Goal: Transaction & Acquisition: Purchase product/service

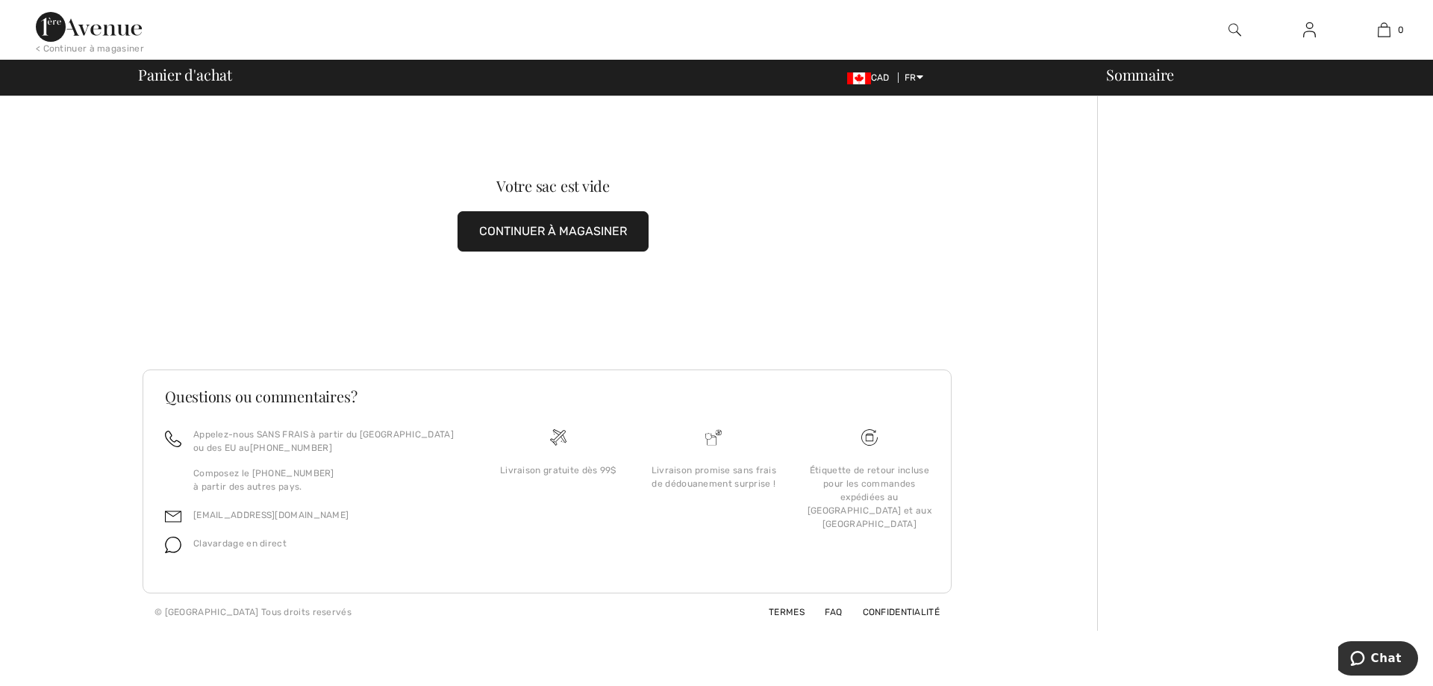
click at [541, 225] on button "CONTINUER À MAGASINER" at bounding box center [553, 231] width 191 height 40
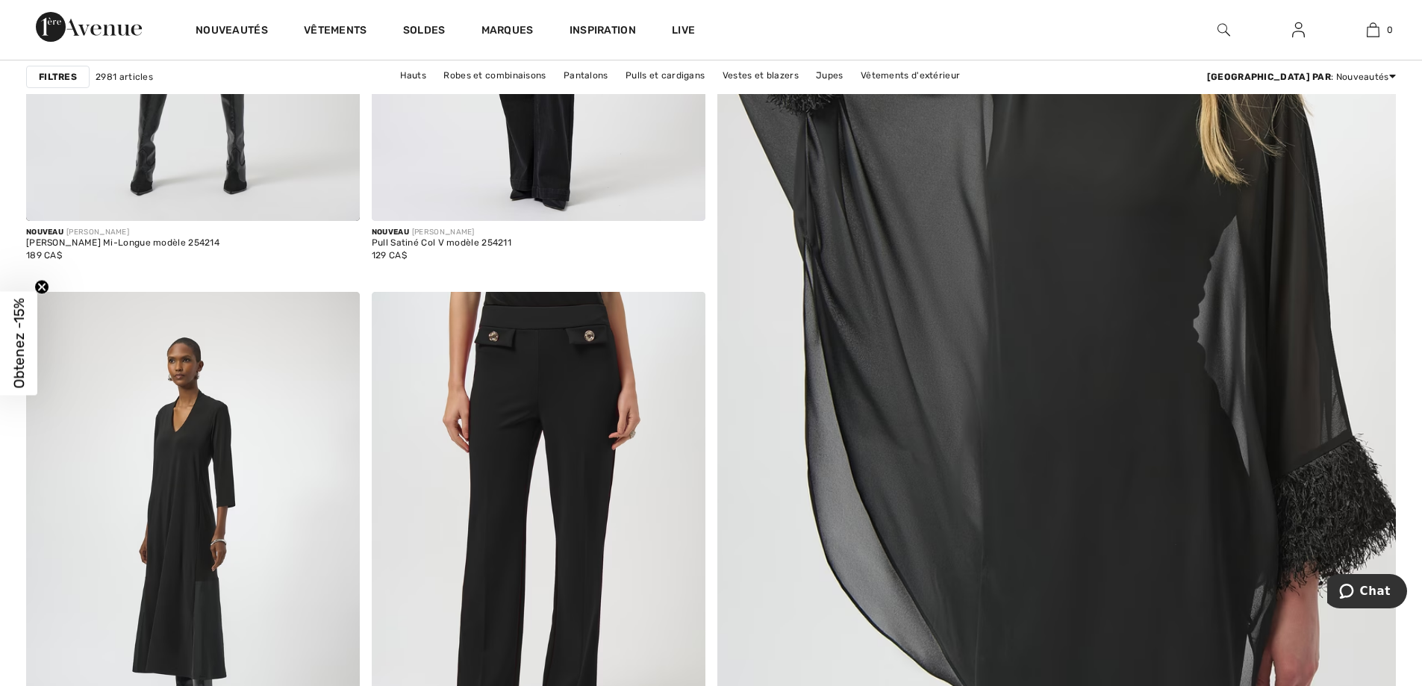
scroll to position [523, 0]
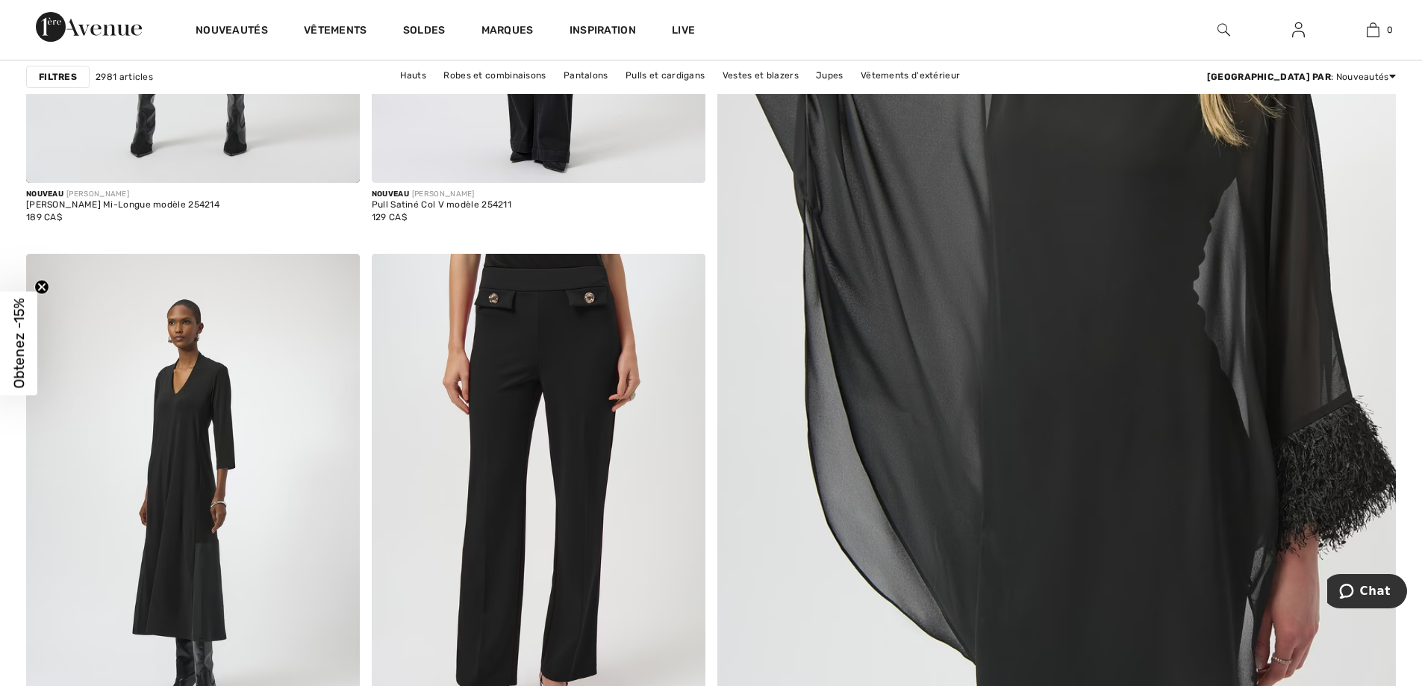
click at [1151, 239] on img at bounding box center [1056, 294] width 814 height 1222
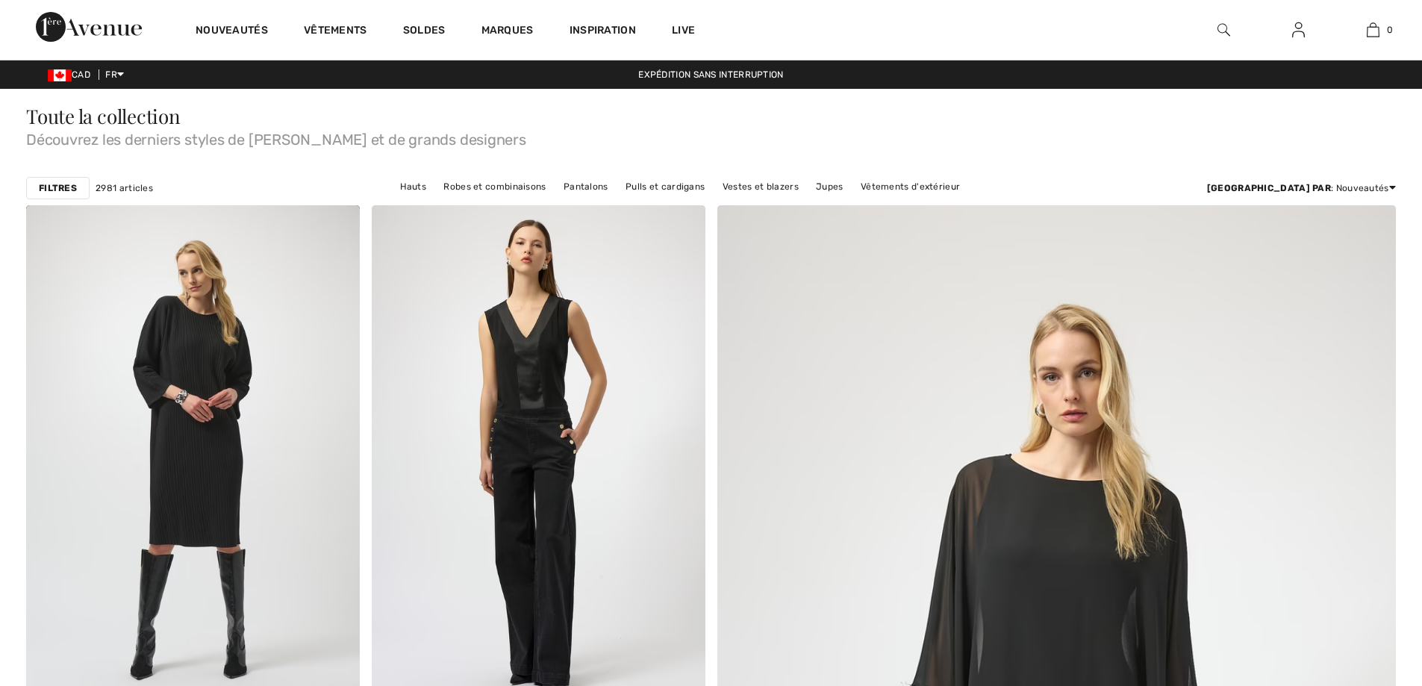
scroll to position [523, 0]
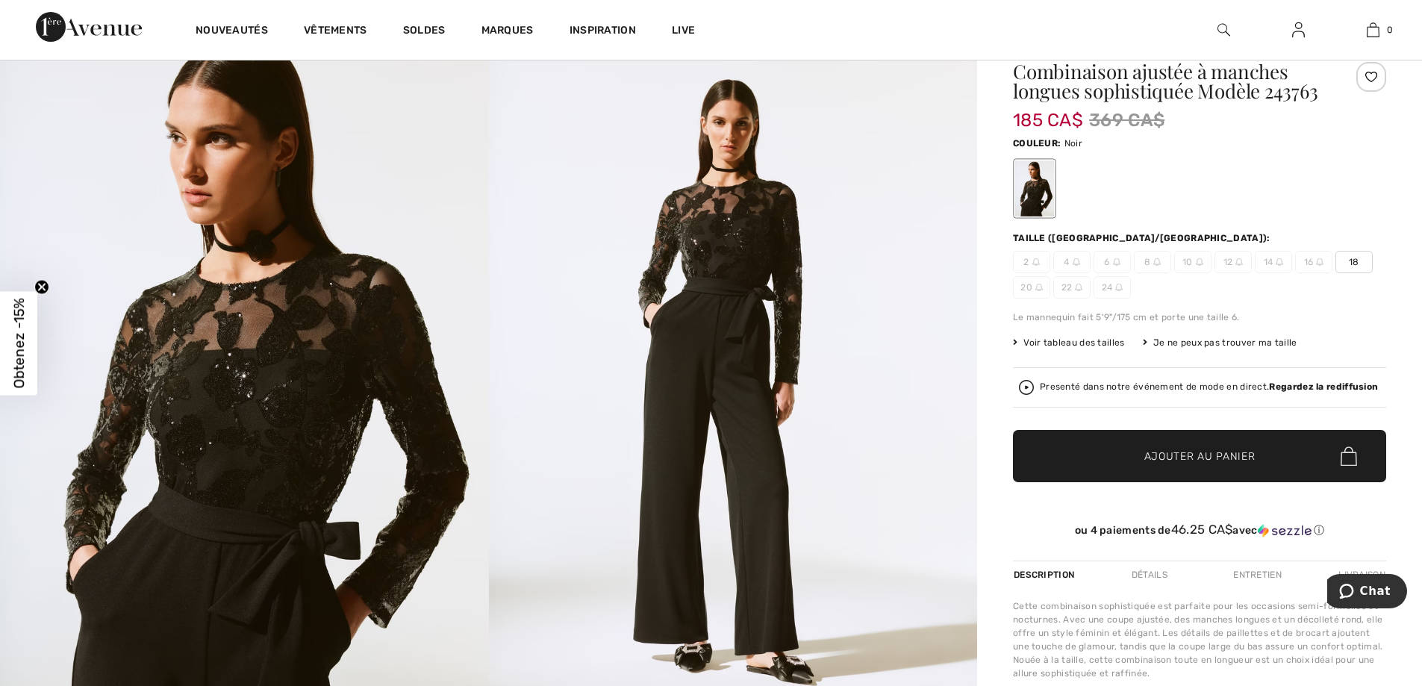
scroll to position [27, 0]
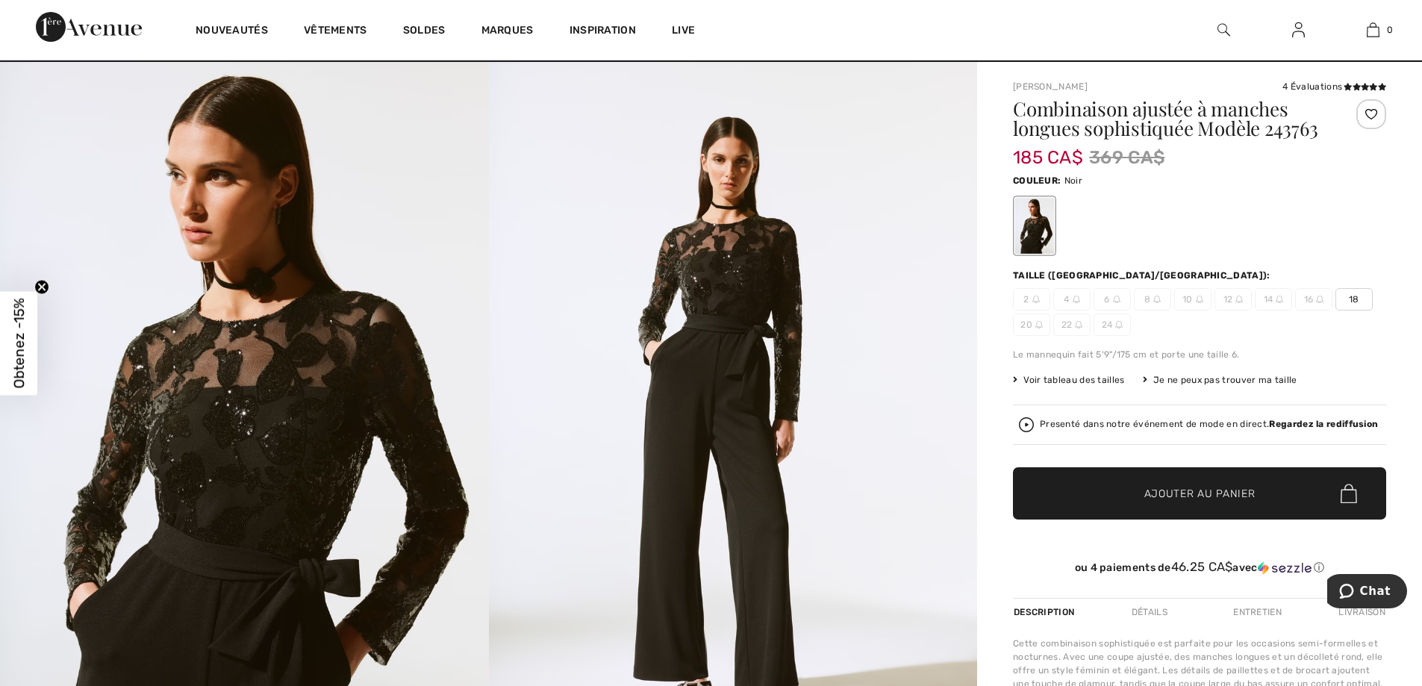
click at [1285, 299] on span "14" at bounding box center [1273, 299] width 37 height 22
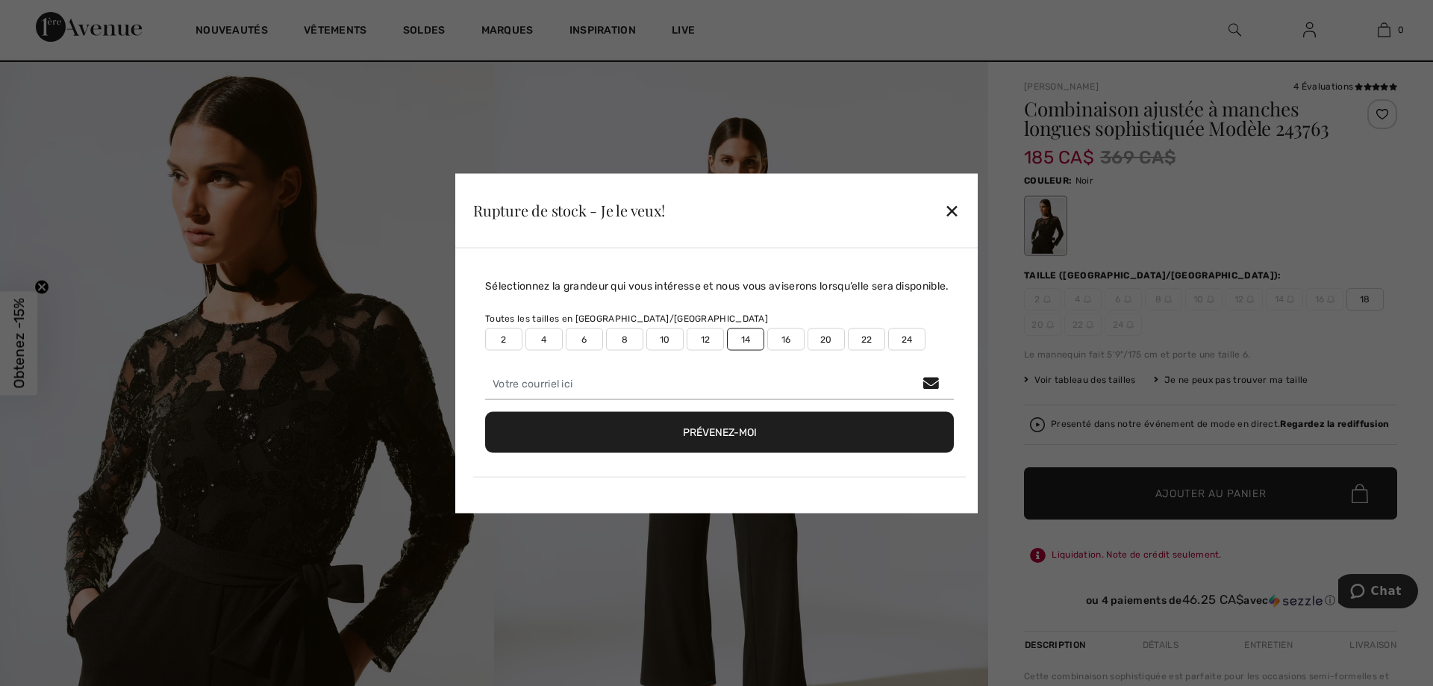
click at [827, 434] on button "Prévenez-moi" at bounding box center [719, 431] width 469 height 41
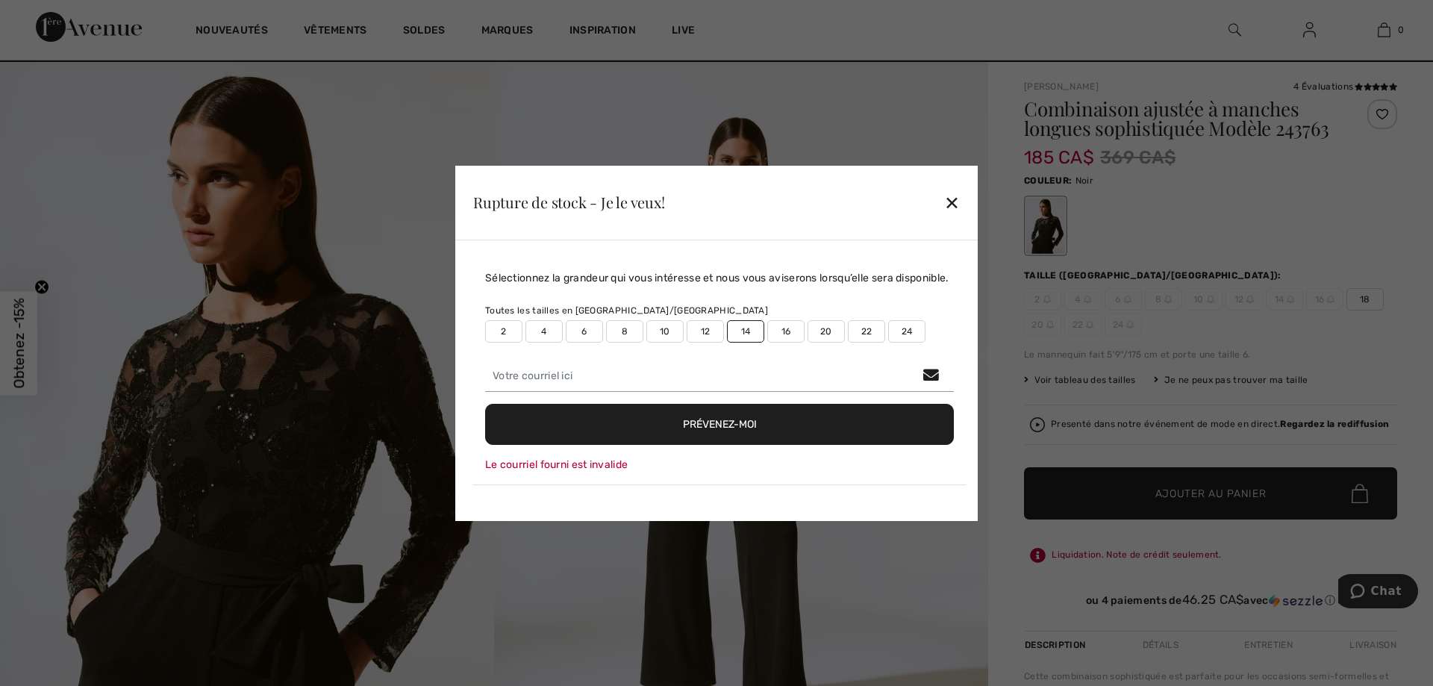
click at [695, 420] on button "Prévenez-moi" at bounding box center [719, 424] width 469 height 41
click at [685, 378] on input "email" at bounding box center [719, 376] width 469 height 31
type input "johanneluongo@yahoo.com"
click at [826, 423] on button "Prévenez-moi" at bounding box center [719, 424] width 469 height 41
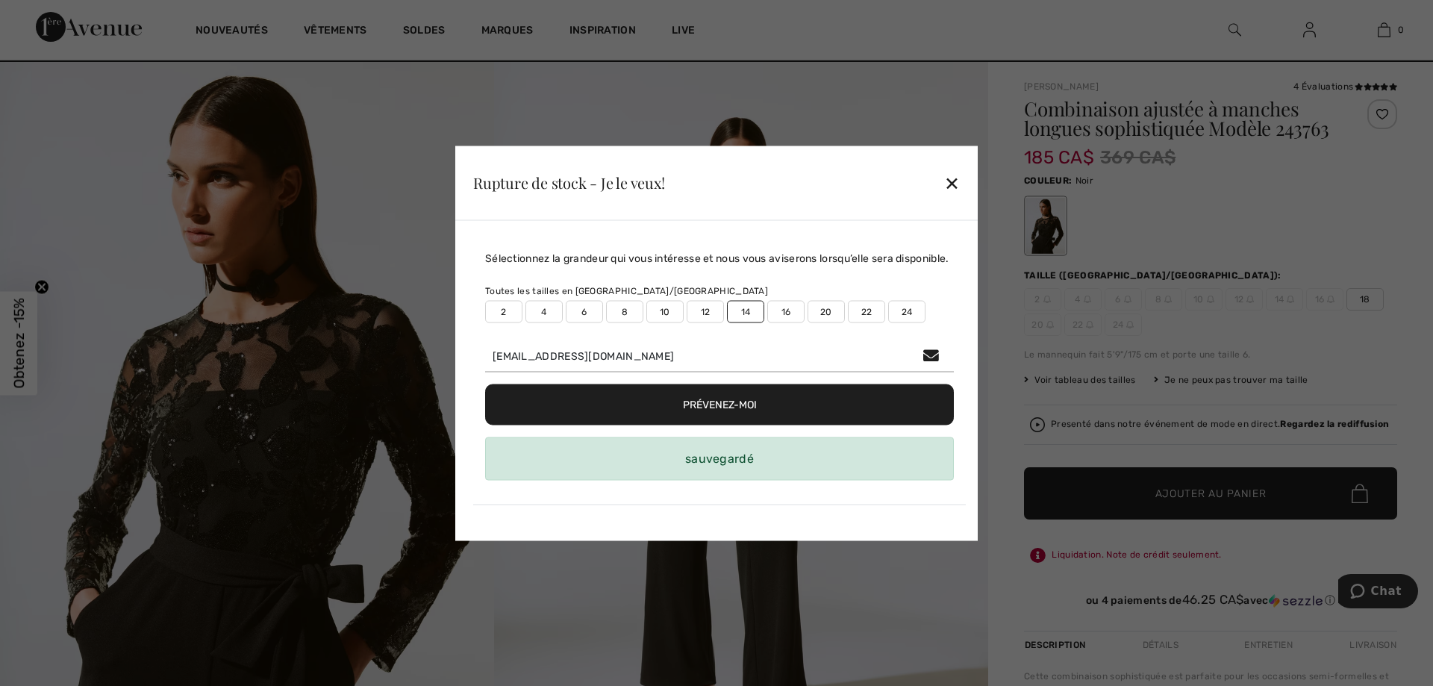
drag, startPoint x: 956, startPoint y: 178, endPoint x: 1020, endPoint y: 185, distance: 64.6
click at [959, 179] on div "✕" at bounding box center [952, 182] width 16 height 31
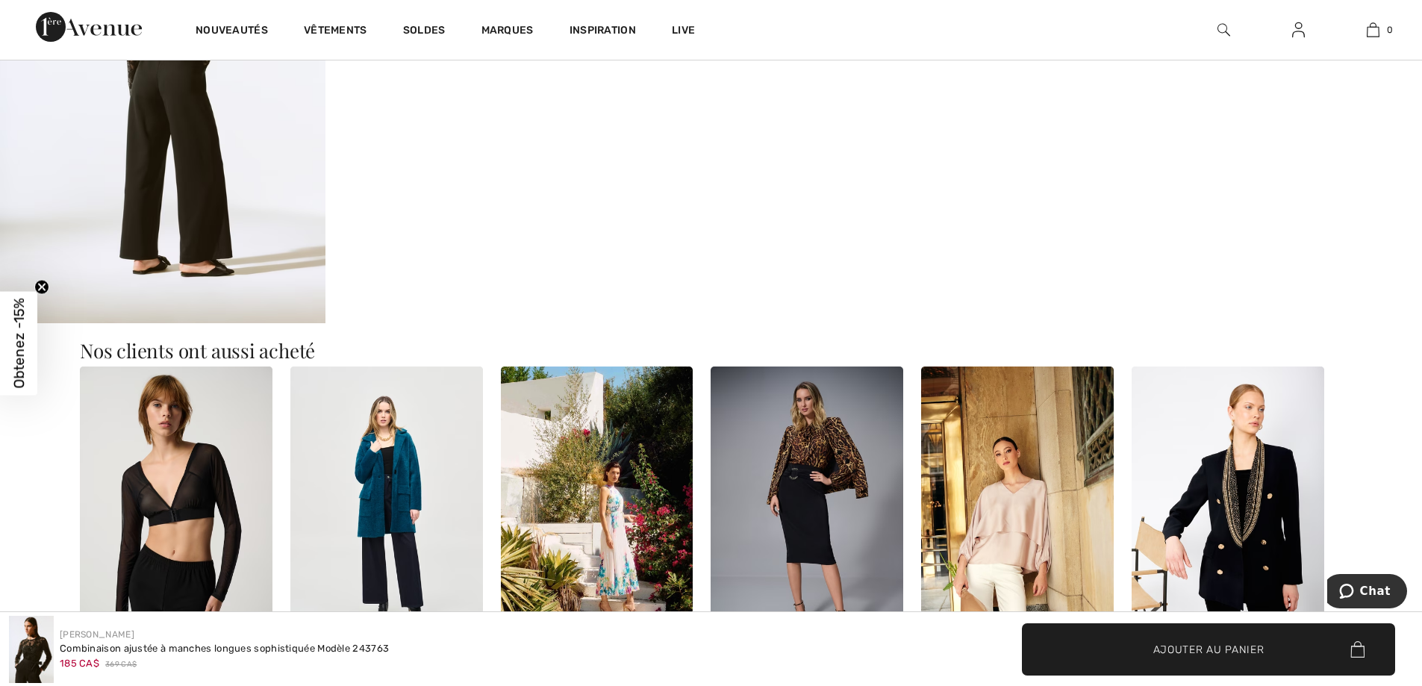
scroll to position [997, 0]
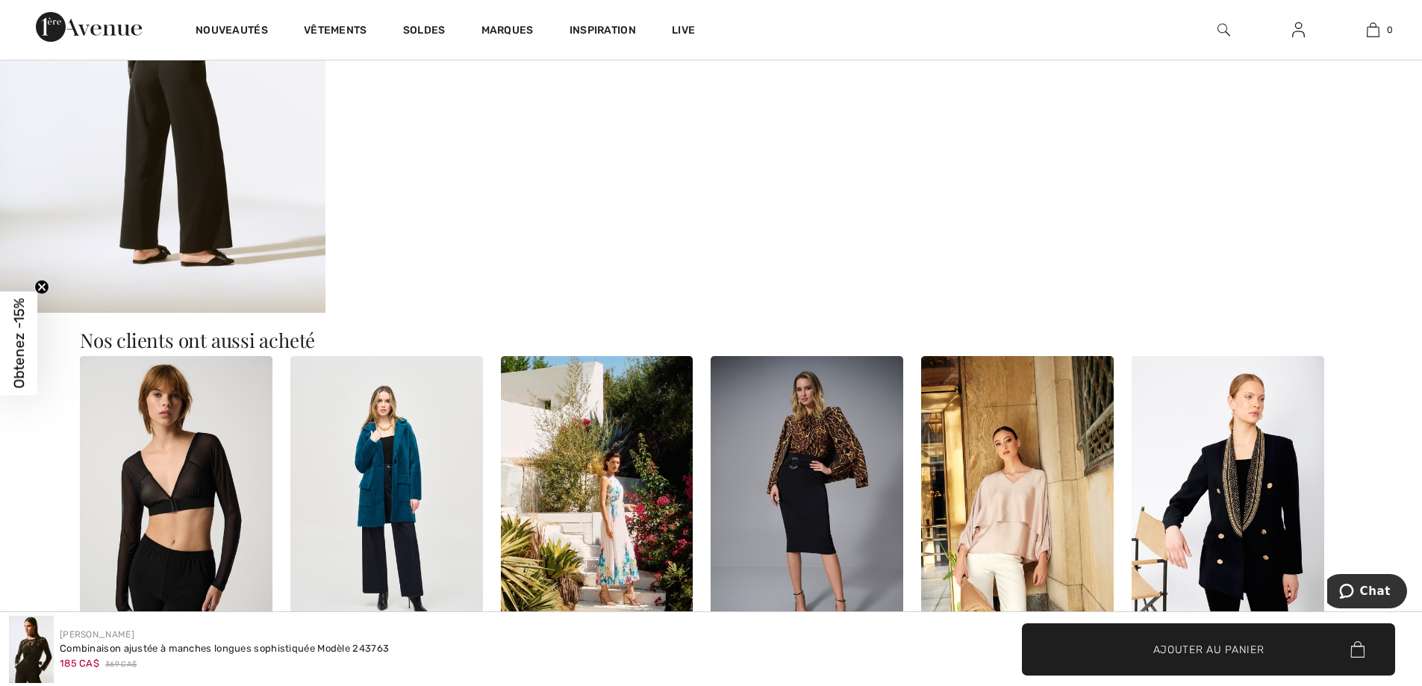
click at [869, 446] on img at bounding box center [807, 500] width 193 height 289
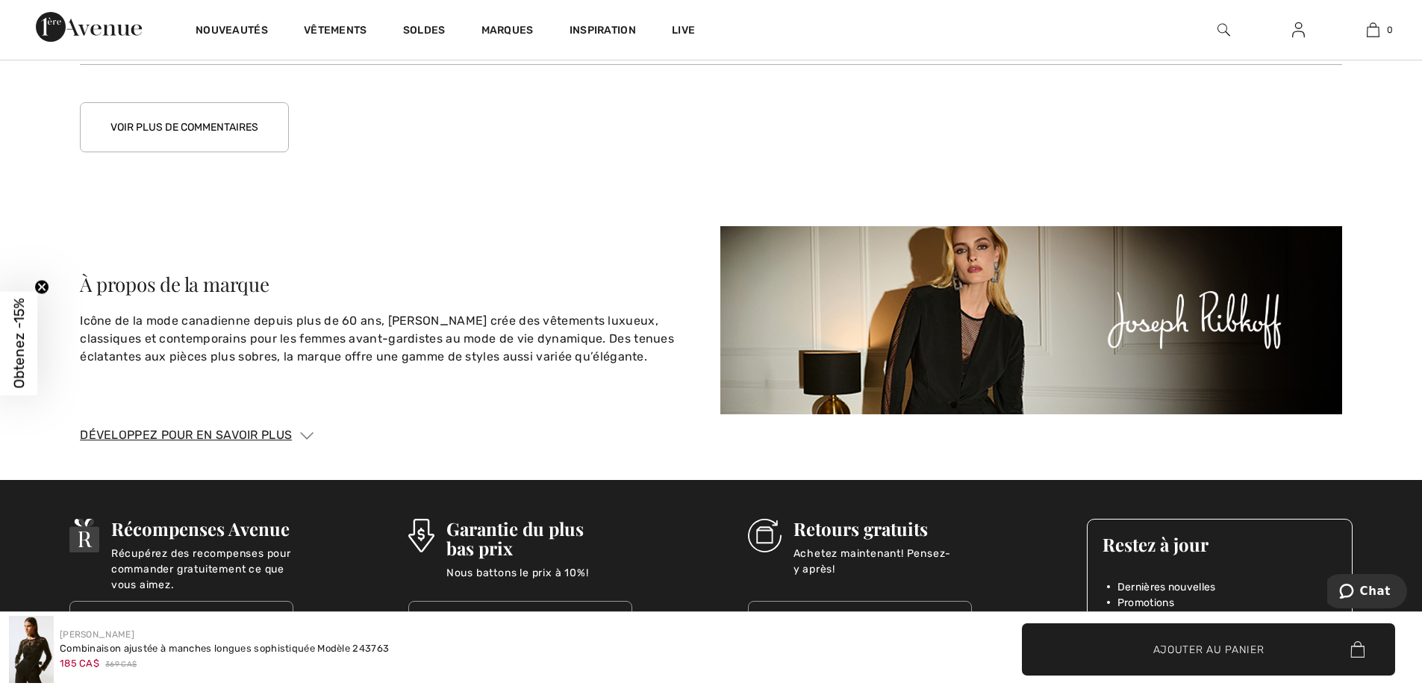
scroll to position [3162, 0]
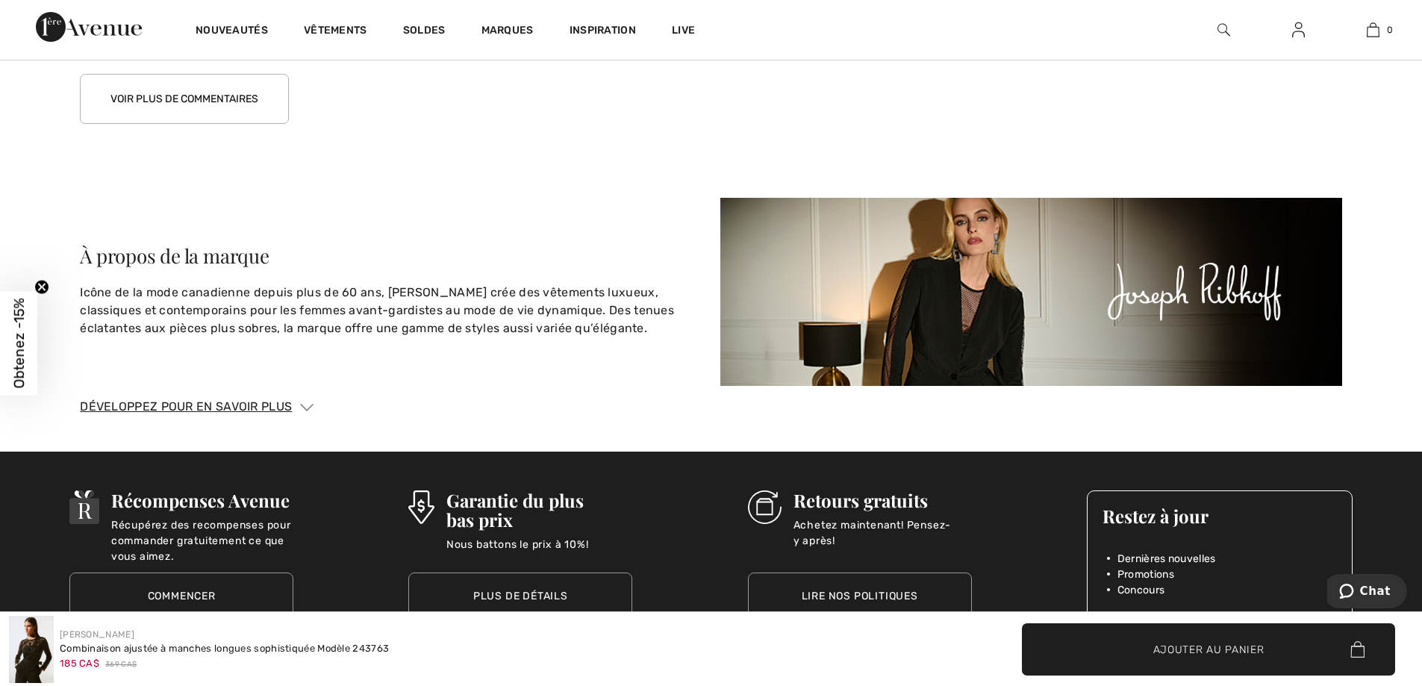
click at [1089, 311] on img at bounding box center [1031, 292] width 622 height 188
click at [1143, 299] on img at bounding box center [1031, 292] width 622 height 188
click at [1168, 290] on img at bounding box center [1031, 292] width 622 height 188
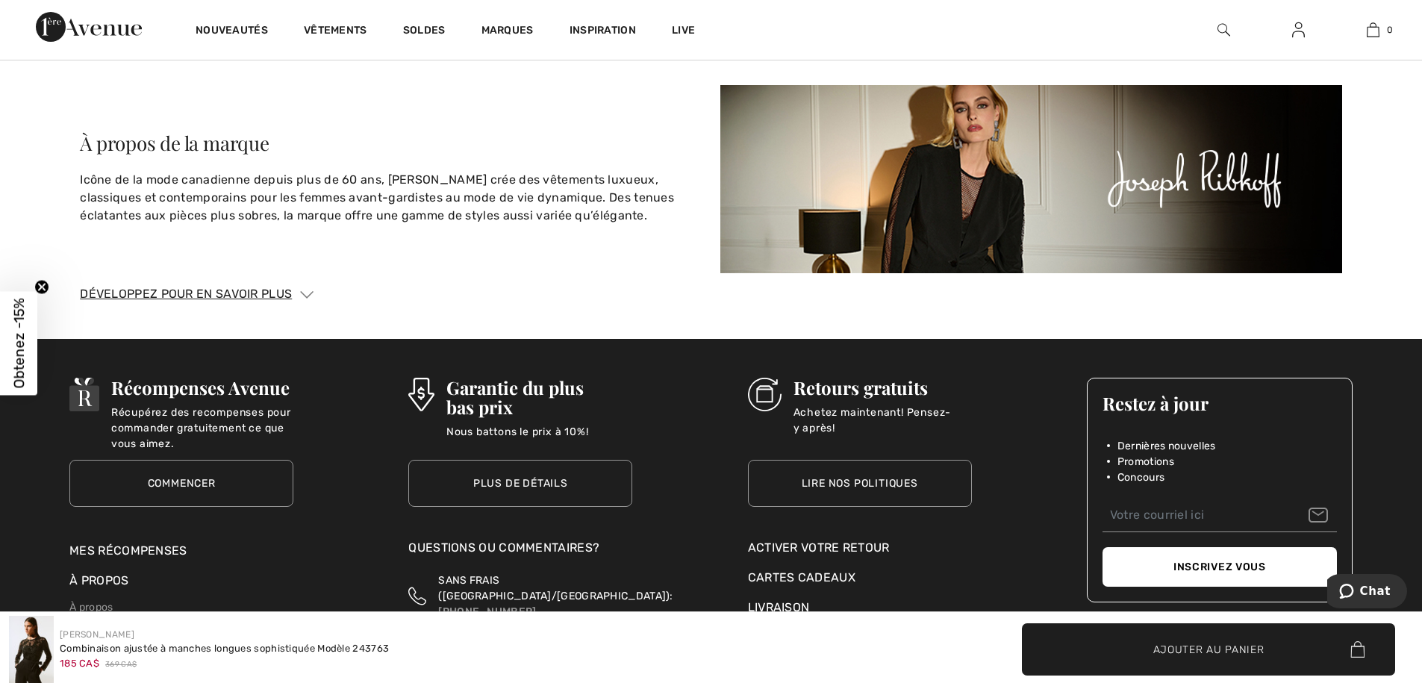
scroll to position [3461, 0]
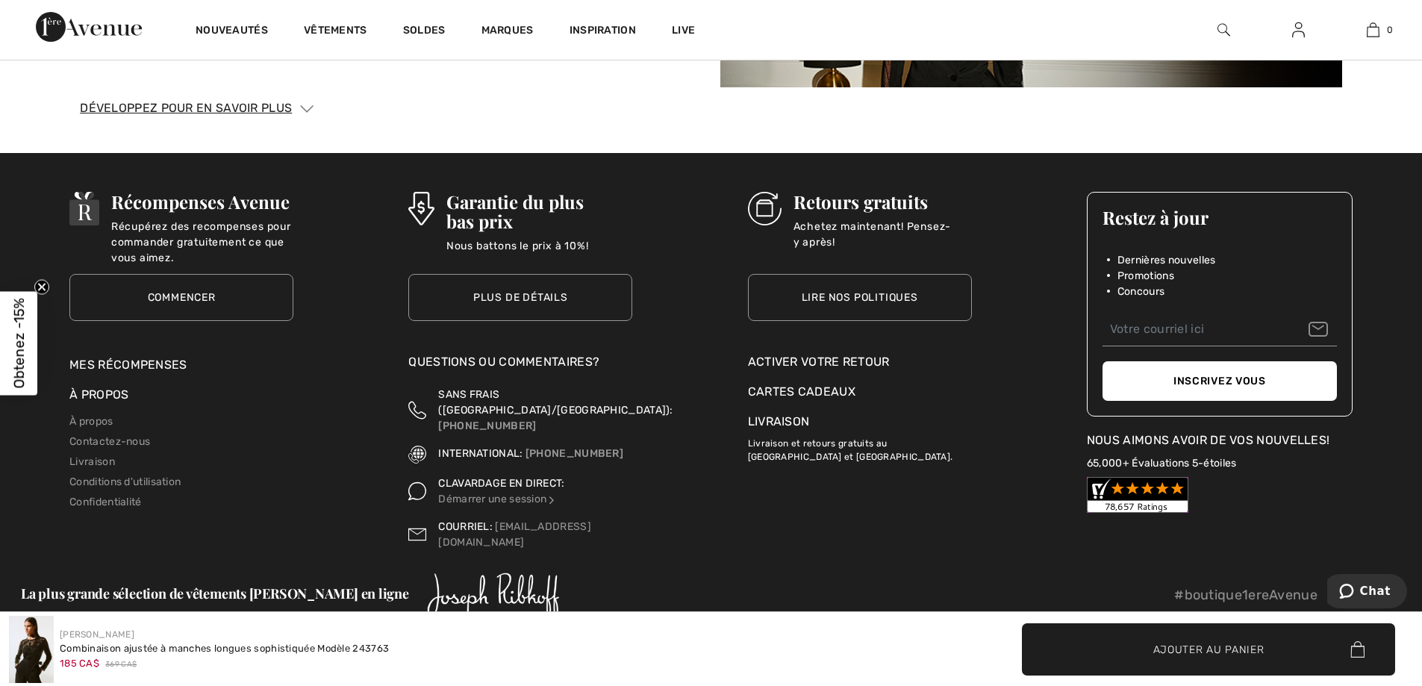
click at [242, 105] on div "Développez pour en savoir plus" at bounding box center [711, 108] width 1262 height 18
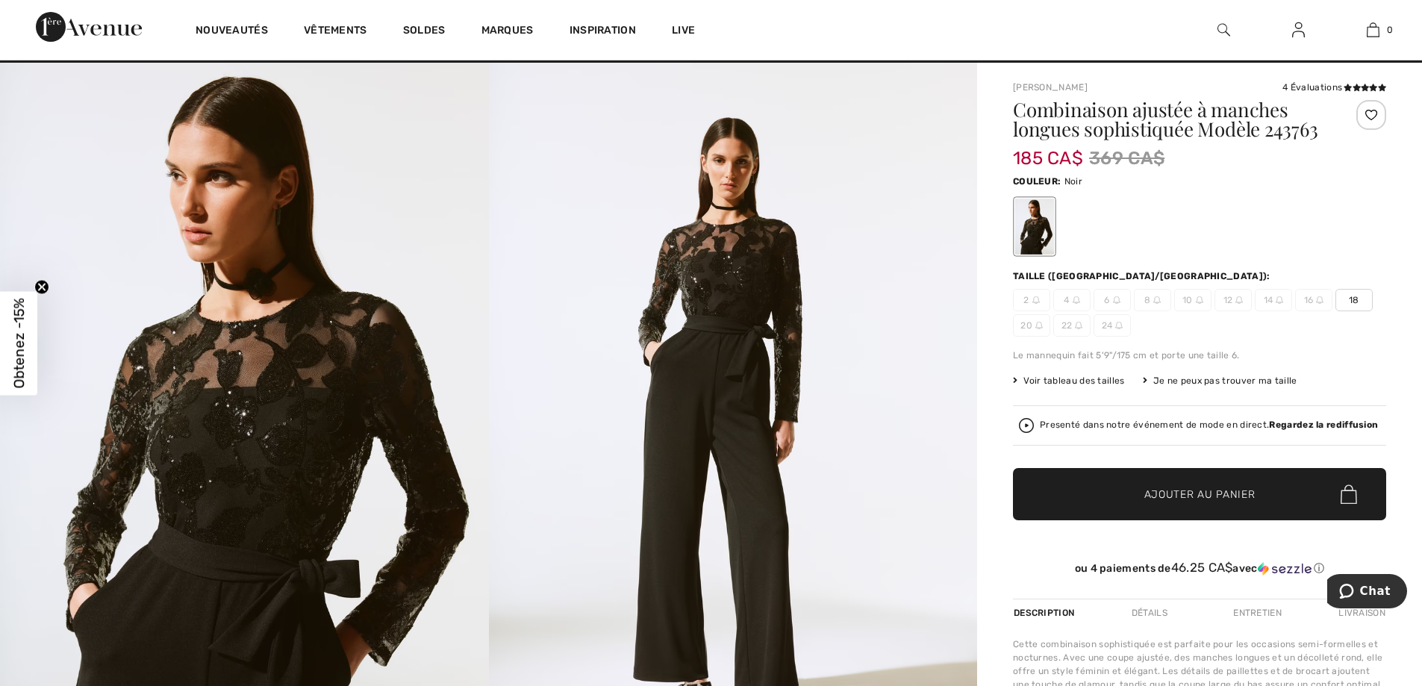
scroll to position [0, 0]
